Goal: Contribute content

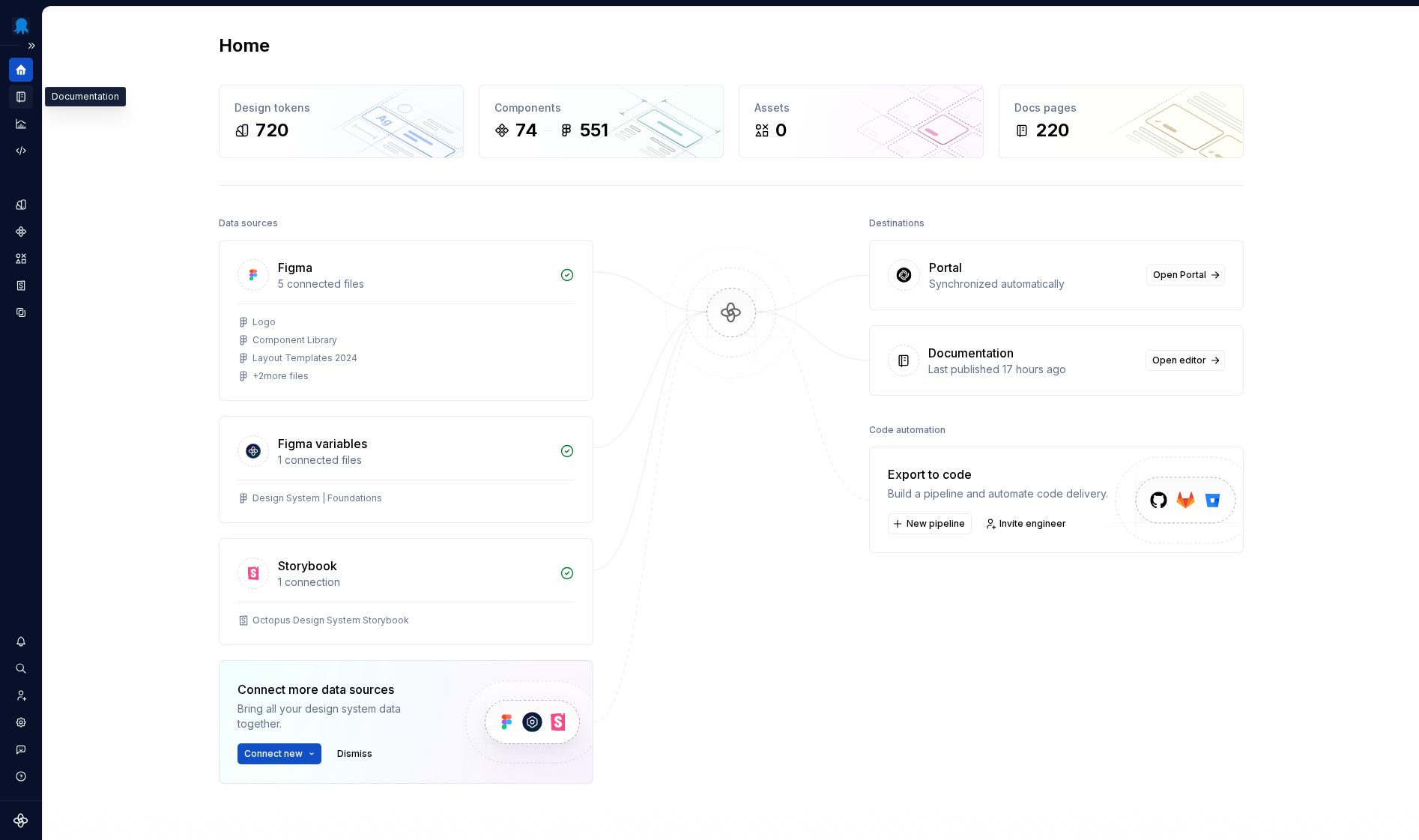
click at [16, 102] on icon "Documentation" at bounding box center [20, 96] width 13 height 13
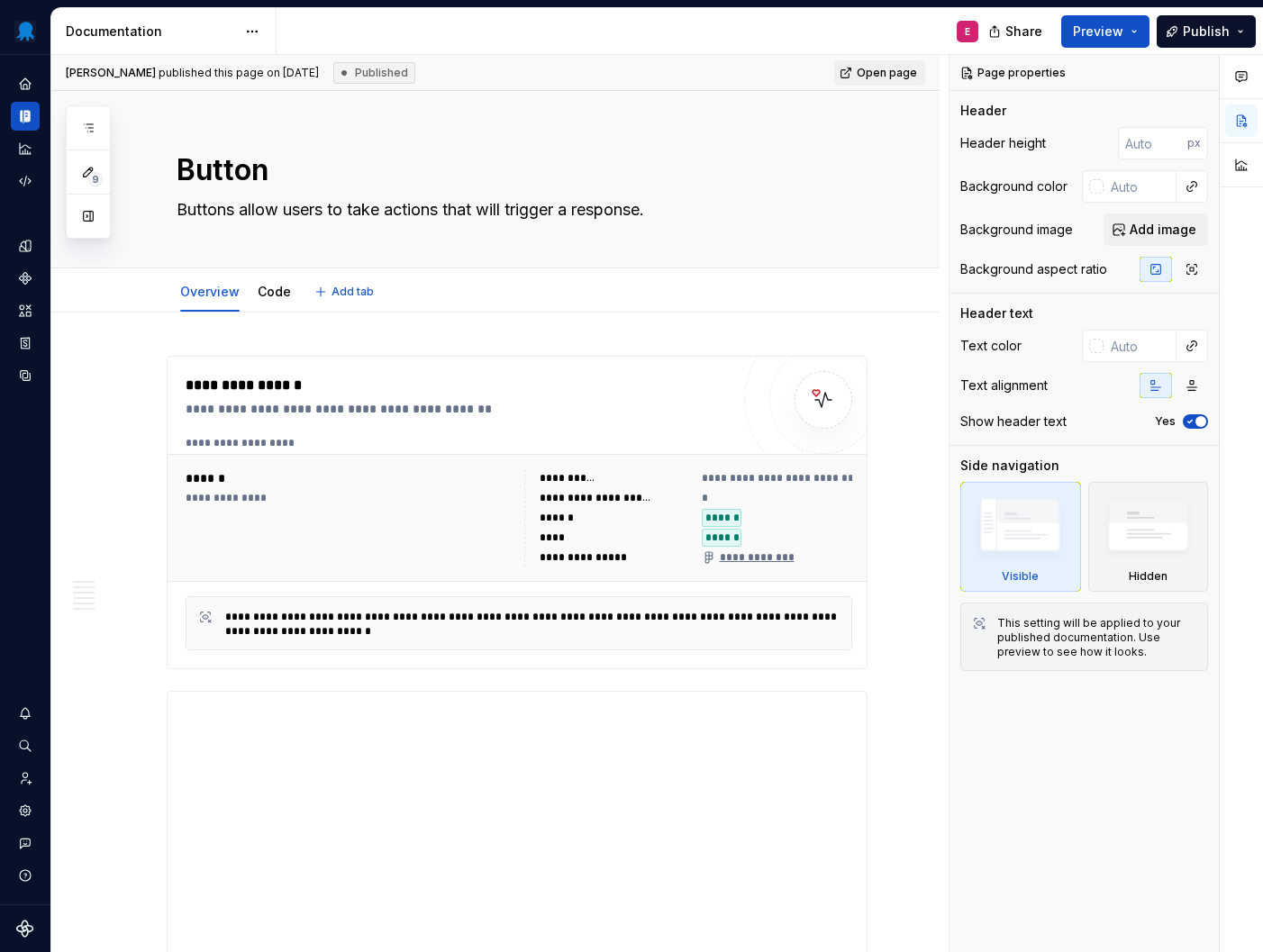
click at [839, 298] on div "Overview Code Add tab" at bounding box center [517, 292] width 703 height 40
type textarea "*"
